Goal: Task Accomplishment & Management: Manage account settings

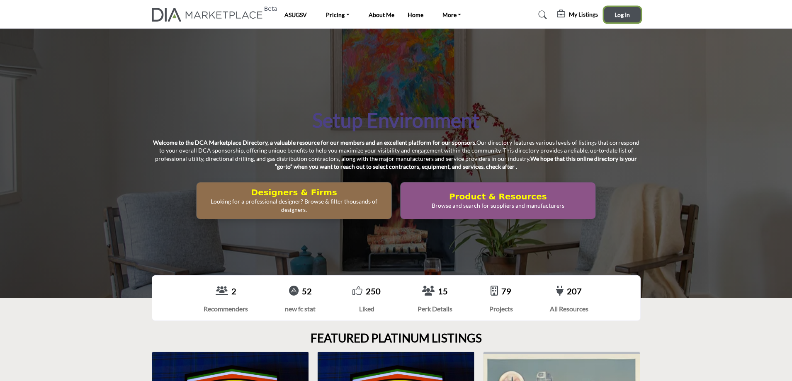
click at [620, 12] on span "Log In" at bounding box center [622, 14] width 15 height 7
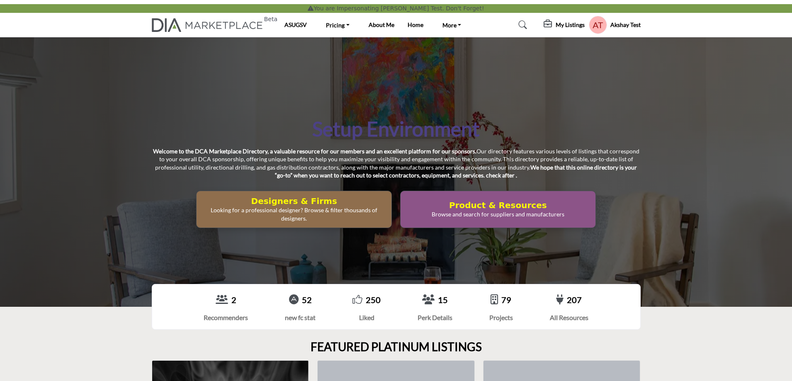
click at [594, 25] on profile-featured-549c3f08-1abc-42e2-92e0-eb85dea1bc4f "Show hide supplier dropdown" at bounding box center [598, 25] width 18 height 18
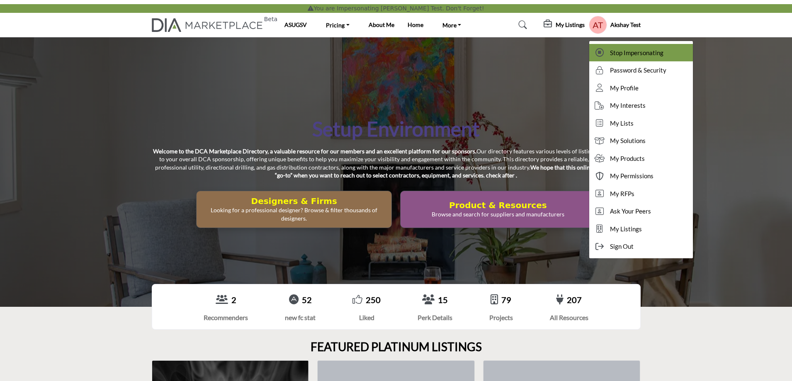
click at [631, 51] on span "Stop Impersonating" at bounding box center [637, 53] width 54 height 10
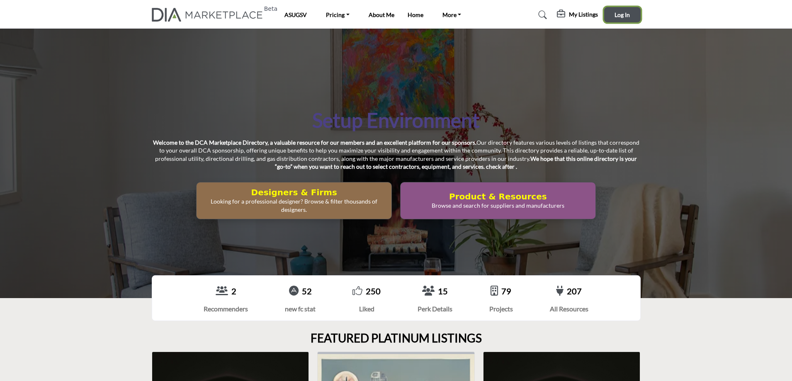
click at [618, 15] on span "Log In" at bounding box center [622, 14] width 15 height 7
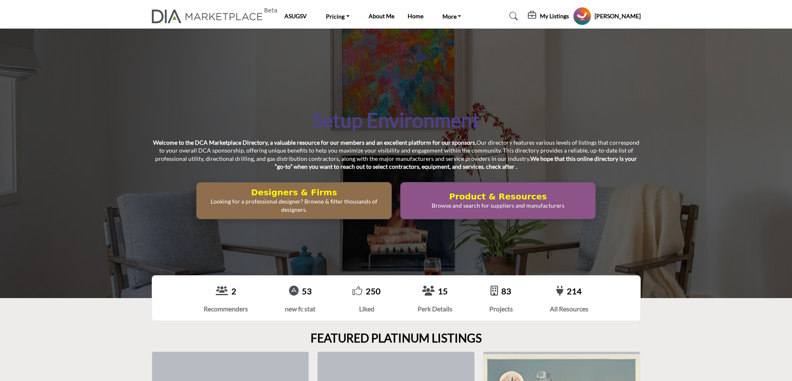
click at [569, 17] on h5 "My Listings" at bounding box center [554, 15] width 29 height 7
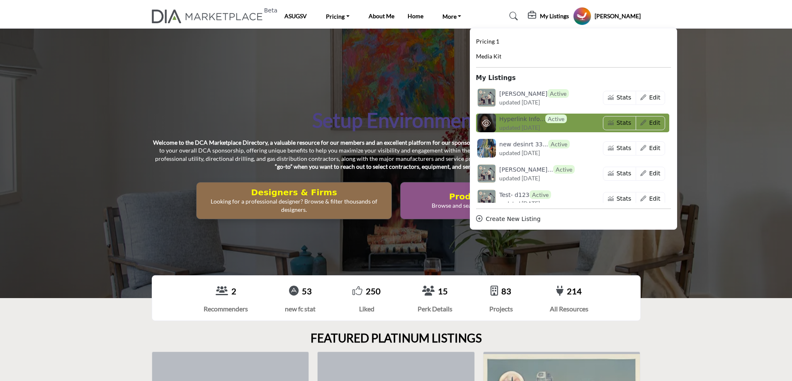
click at [536, 116] on h6 "Hyperlink Info... Active" at bounding box center [533, 118] width 68 height 9
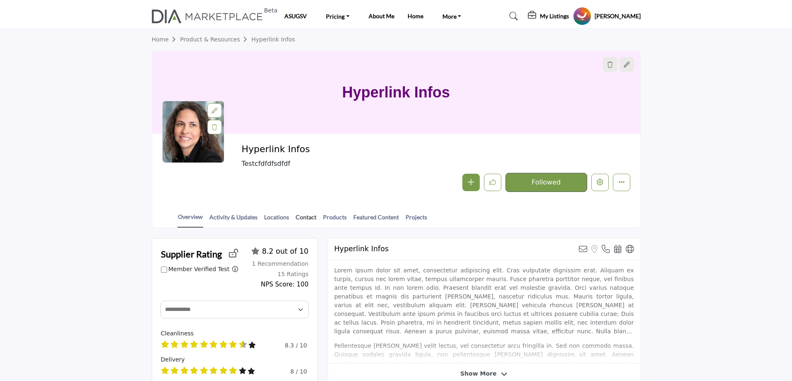
click at [304, 217] on link "Contact" at bounding box center [306, 220] width 22 height 15
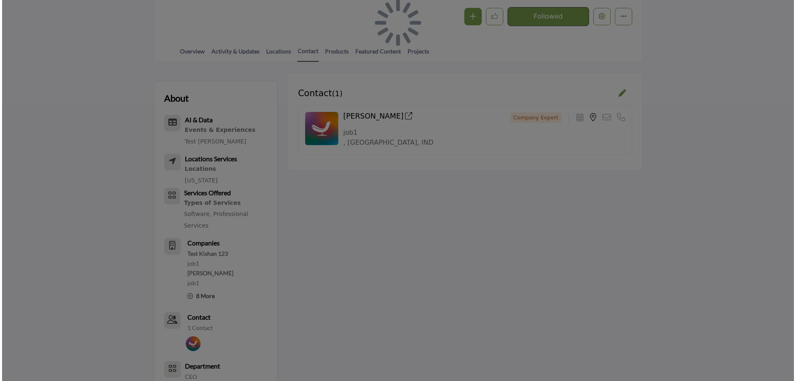
scroll to position [41, 0]
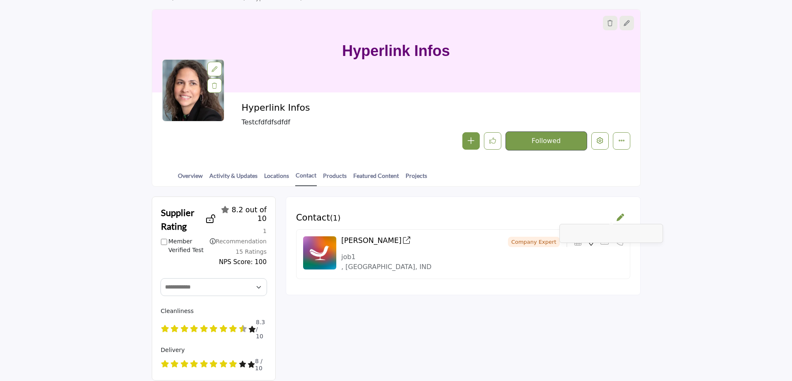
click at [621, 219] on div at bounding box center [620, 219] width 7 height 10
click at [600, 139] on icon "Edit company" at bounding box center [600, 140] width 7 height 7
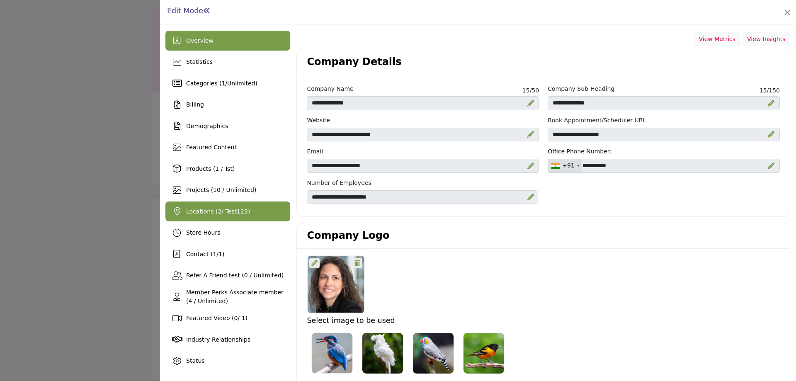
click at [209, 207] on div "Locations ( 2 / Test123)" at bounding box center [218, 211] width 64 height 9
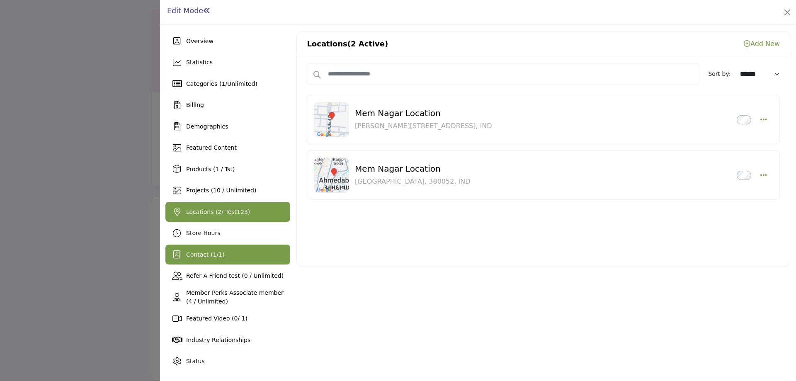
click at [207, 253] on span "Contact ( 1 / 1 )" at bounding box center [205, 254] width 38 height 7
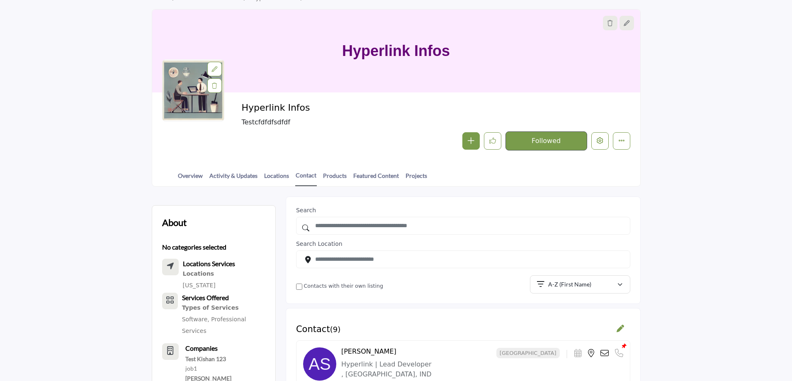
scroll to position [41, 0]
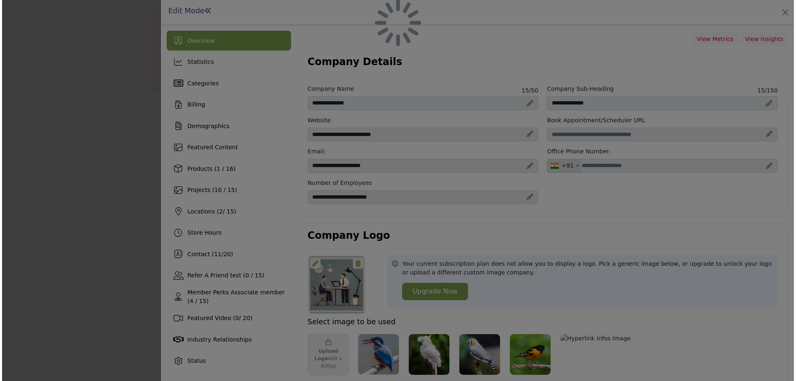
scroll to position [592, 0]
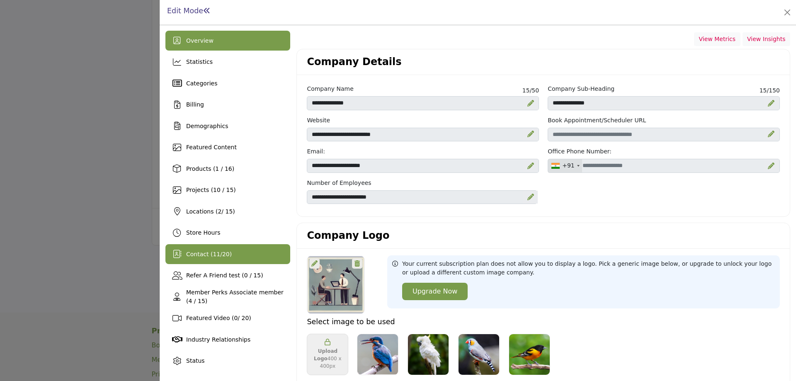
click at [204, 253] on span "Contact ( 11 / 20 )" at bounding box center [209, 254] width 46 height 7
